Goal: Check status: Check status

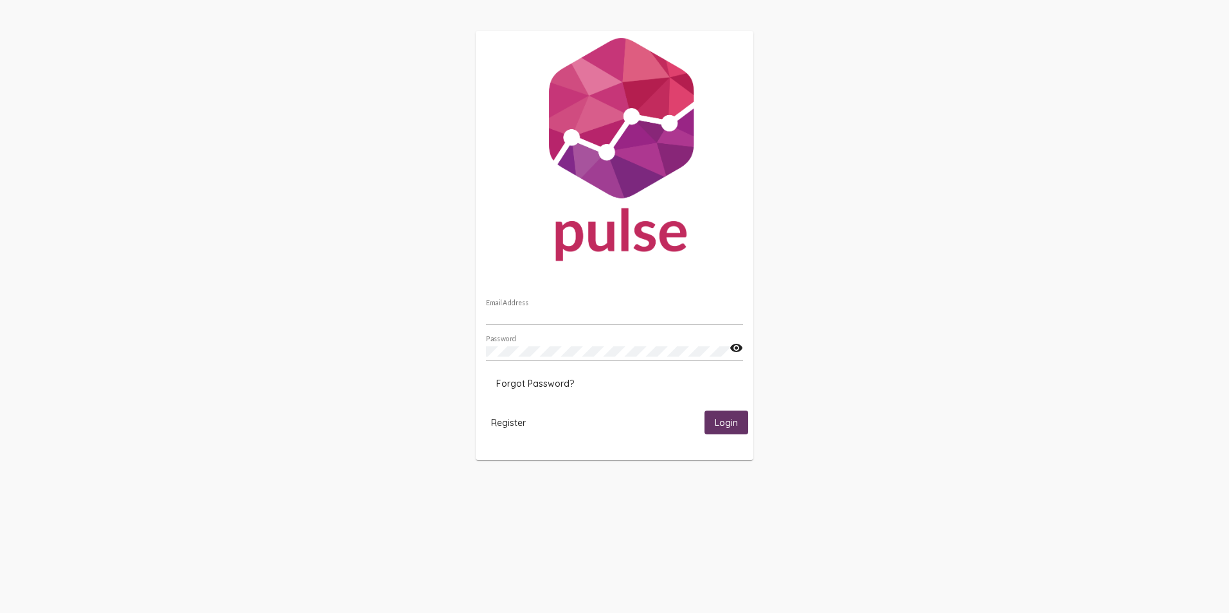
type input "[PERSON_NAME][EMAIL_ADDRESS][PERSON_NAME][DOMAIN_NAME]"
click at [727, 417] on span "Login" at bounding box center [726, 423] width 23 height 12
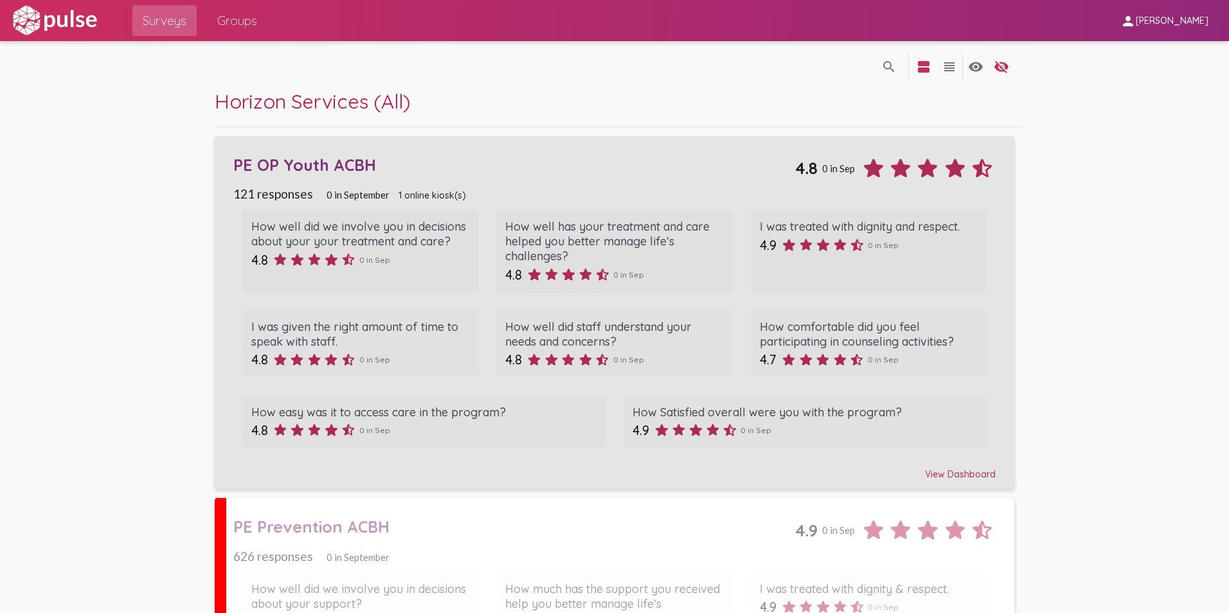
click at [318, 161] on div "PE OP Youth ACBH" at bounding box center [514, 165] width 563 height 20
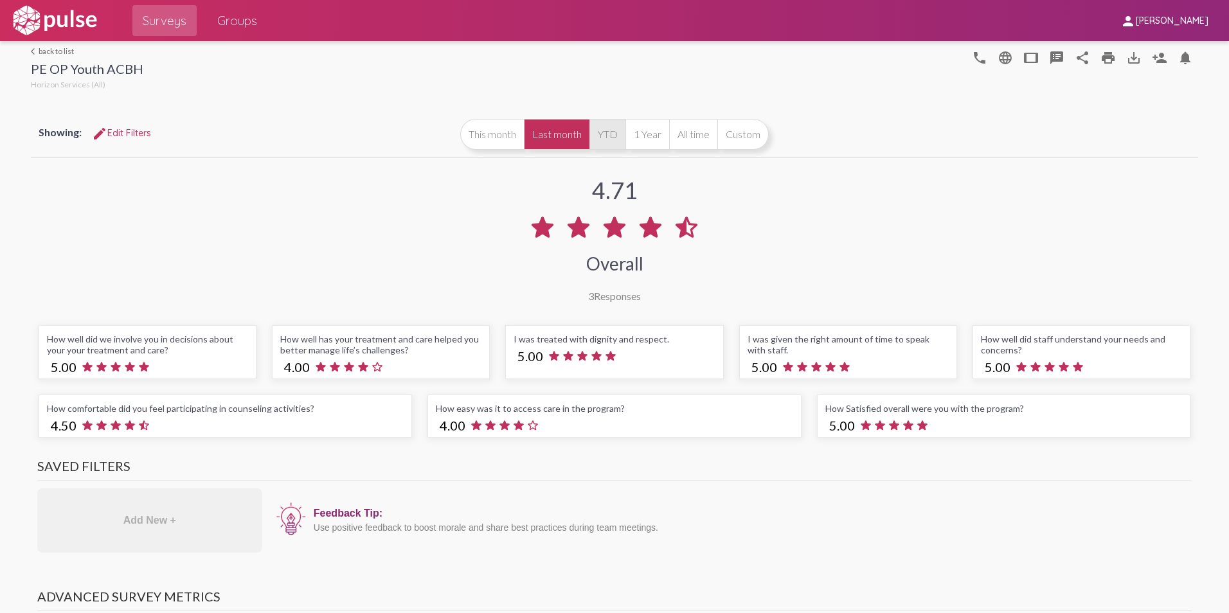
click at [594, 128] on button "YTD" at bounding box center [608, 134] width 36 height 31
click at [634, 140] on button "1 Year" at bounding box center [648, 134] width 44 height 31
click at [556, 144] on button "Last month" at bounding box center [557, 134] width 66 height 31
